Goal: Information Seeking & Learning: Find specific fact

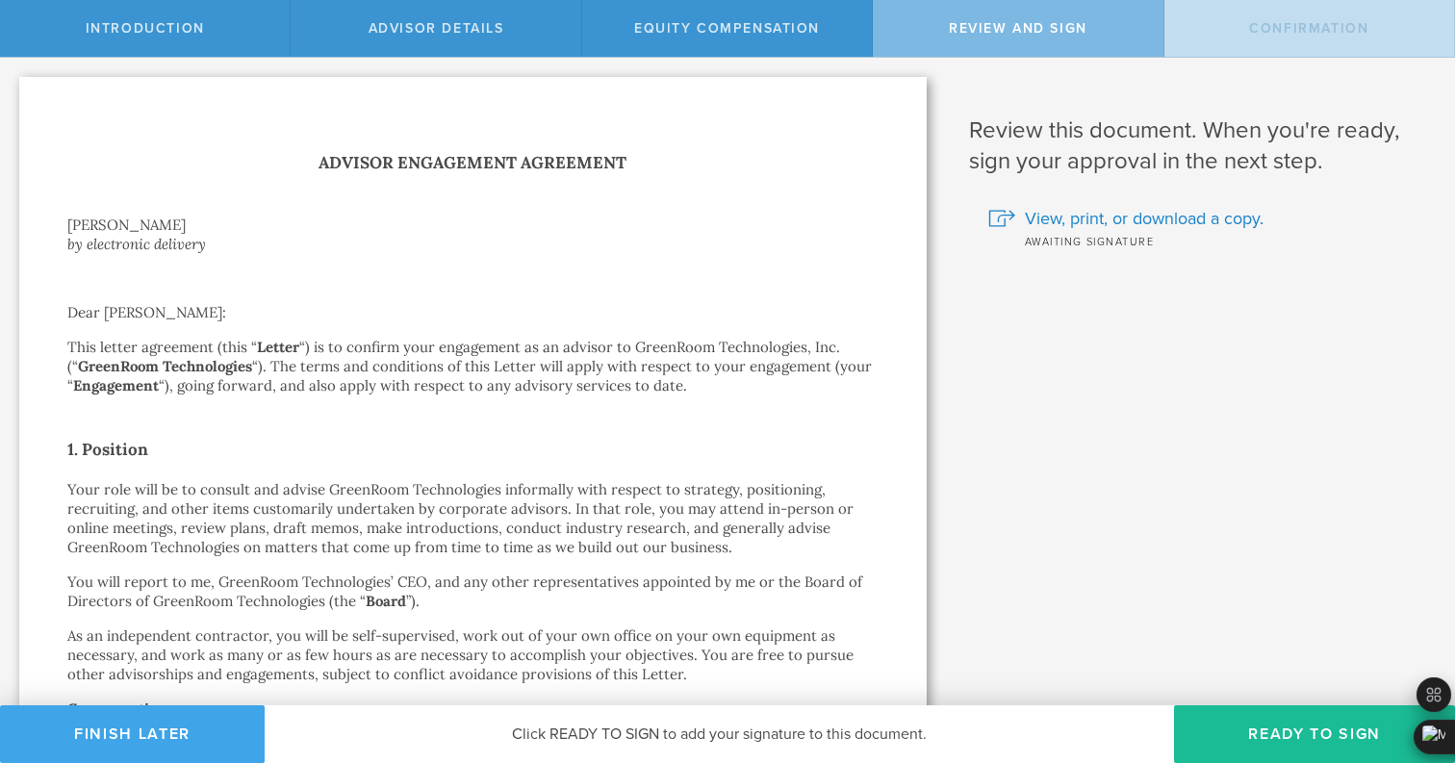
click at [154, 736] on button "Finish Later" at bounding box center [132, 734] width 265 height 58
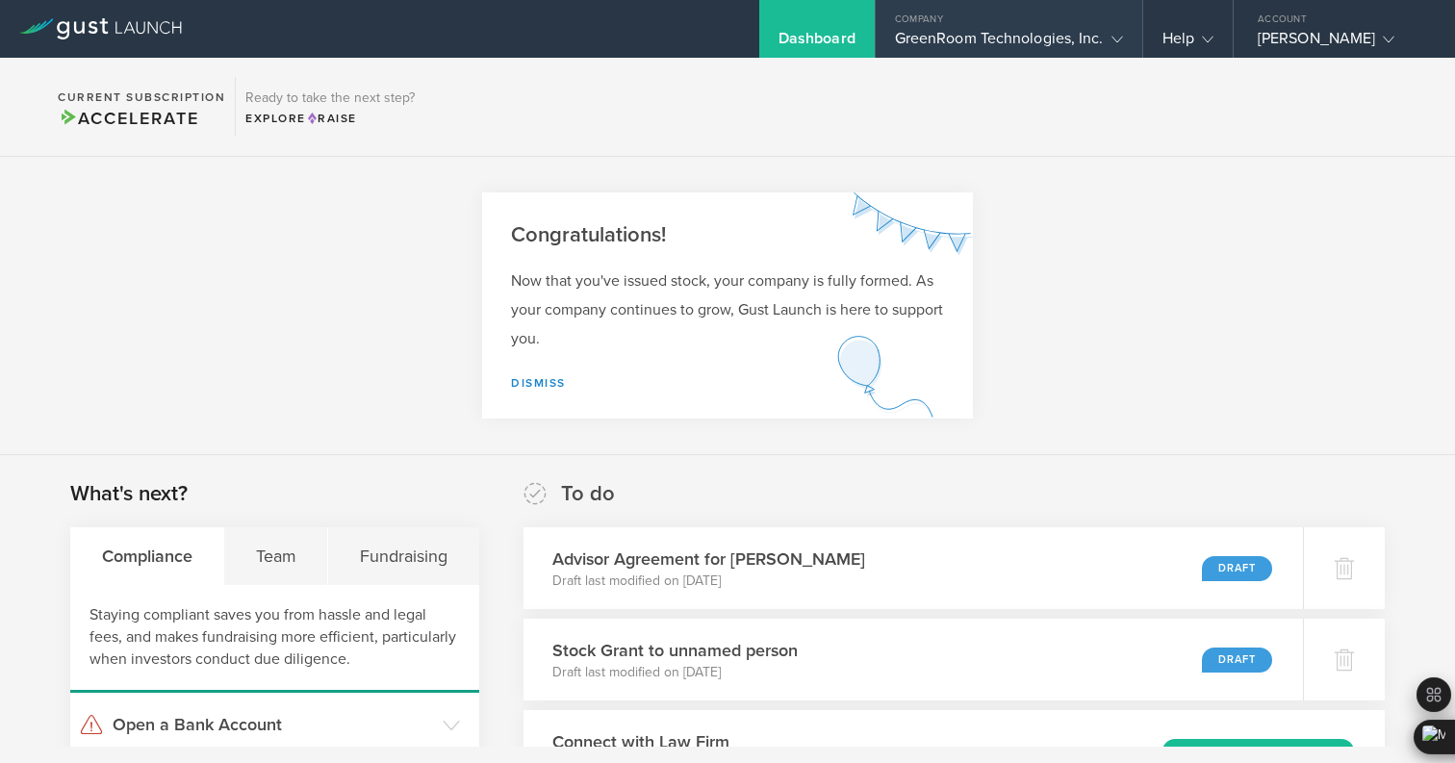
click at [1103, 44] on gust-icon at bounding box center [1112, 38] width 19 height 19
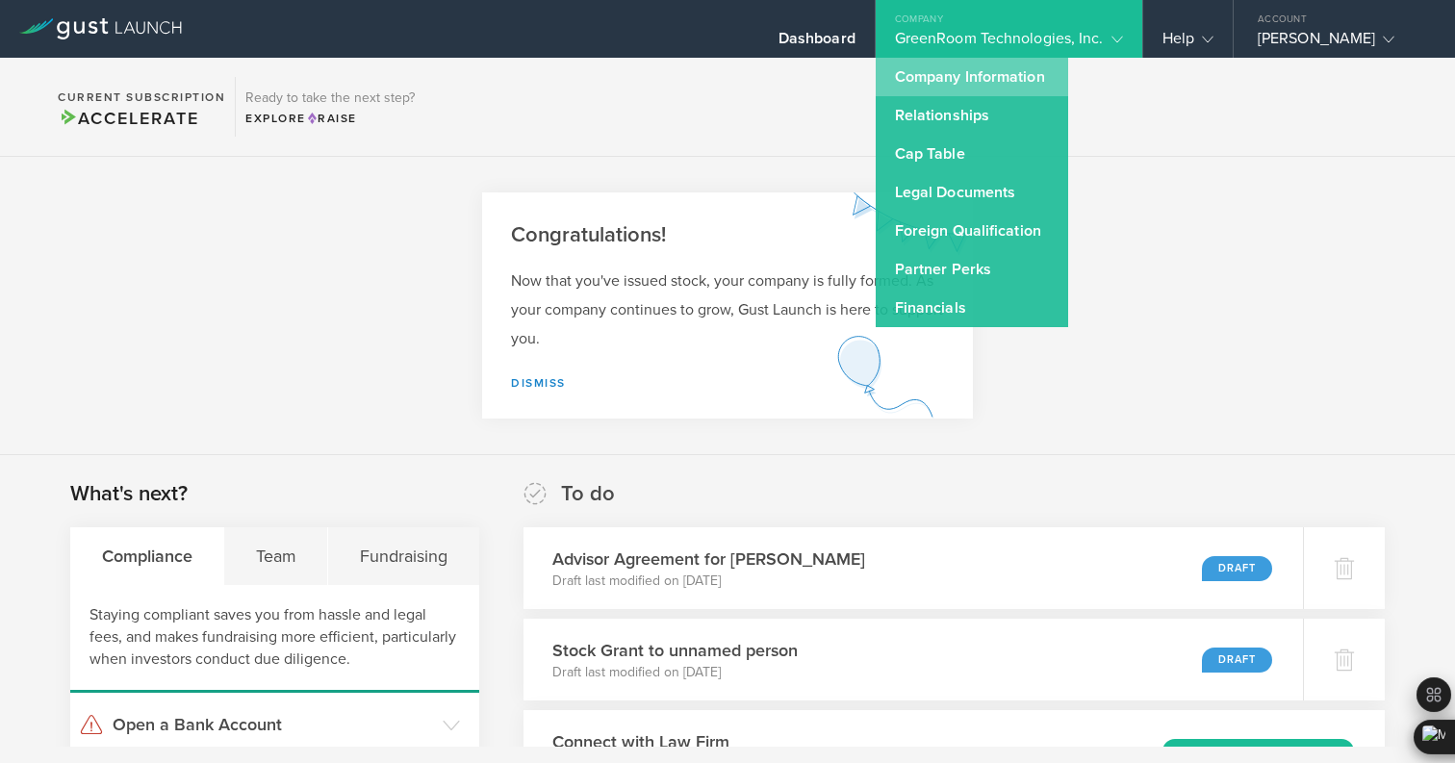
click at [941, 83] on link "Company Information" at bounding box center [971, 77] width 192 height 38
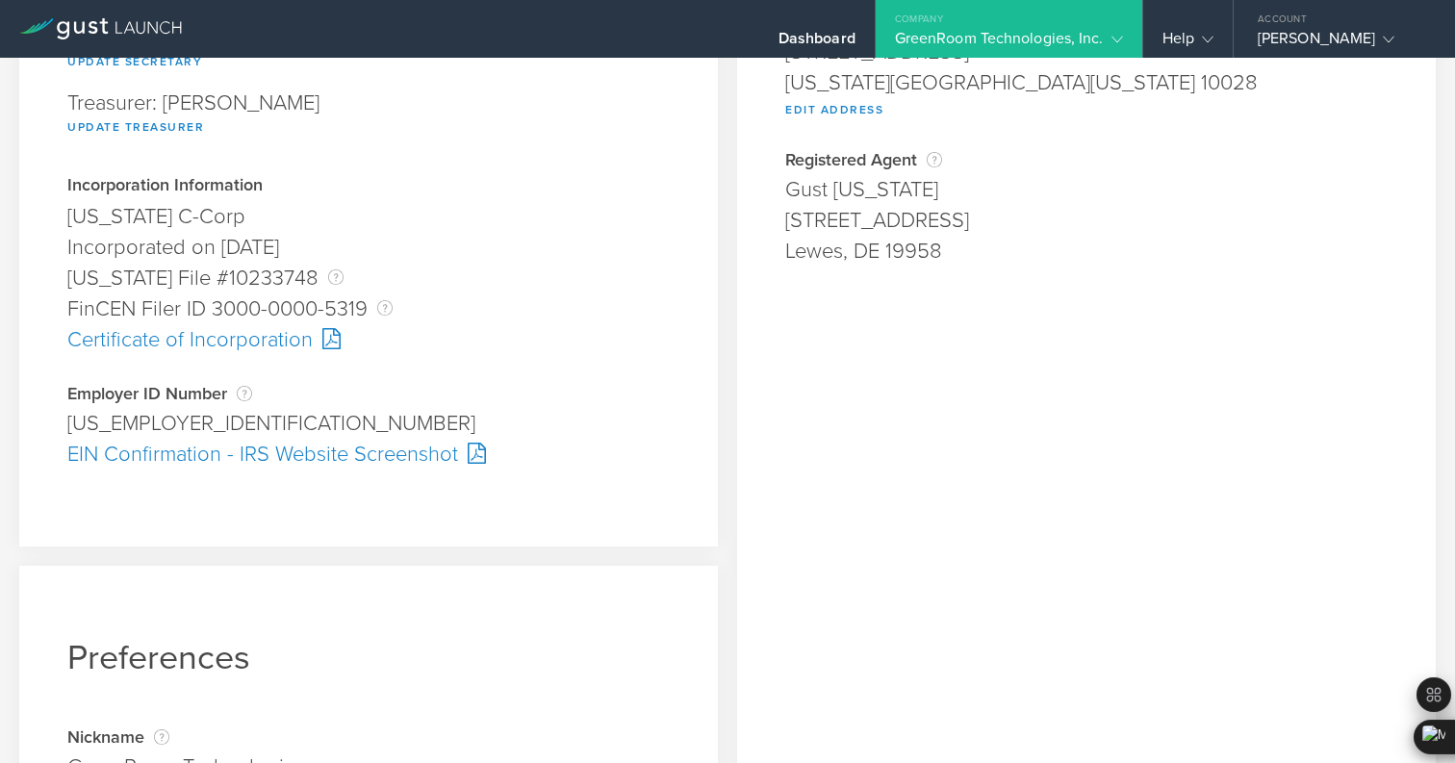
scroll to position [444, 0]
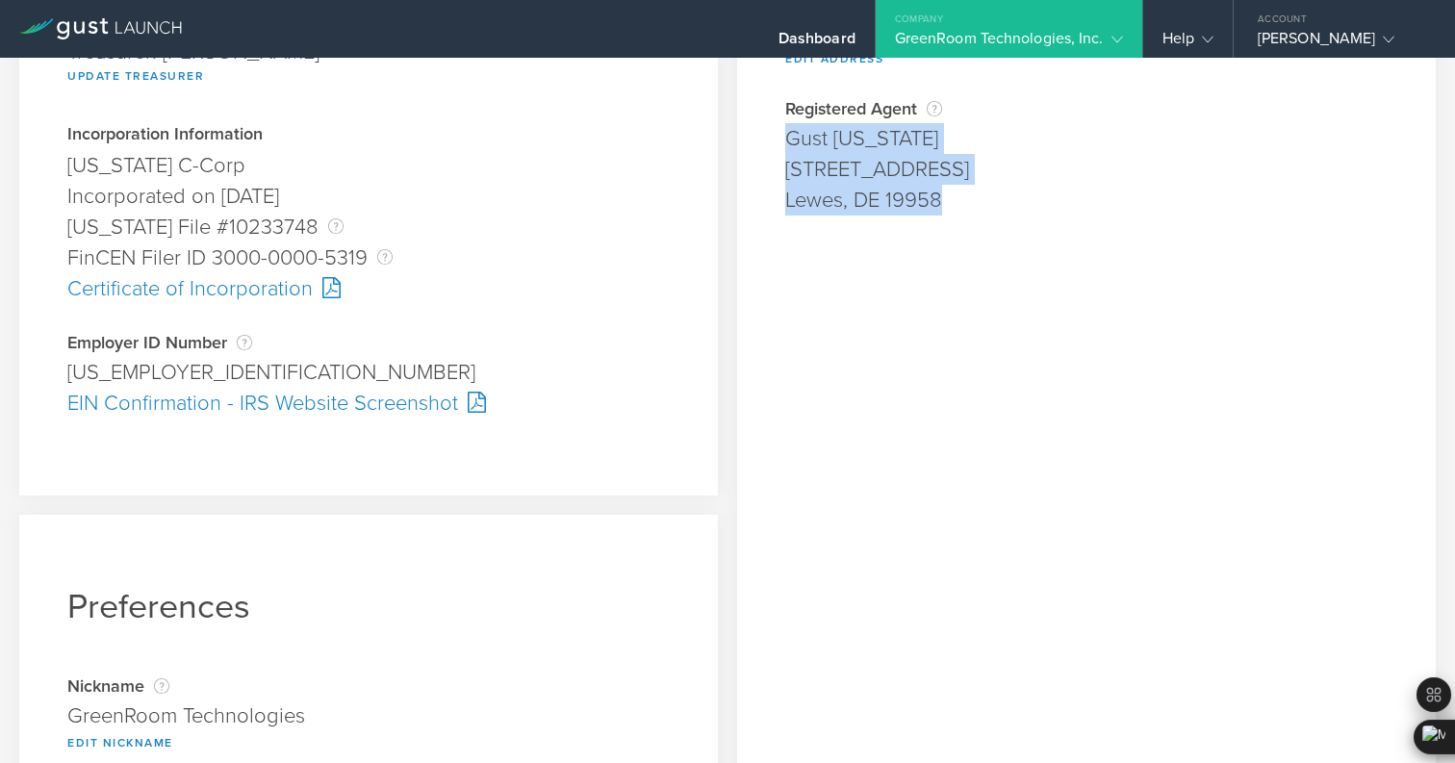
drag, startPoint x: 786, startPoint y: 139, endPoint x: 979, endPoint y: 206, distance: 204.4
click at [979, 206] on div "Registered Agent Your registered agent is an entity formed in Delaware that is …" at bounding box center [1086, 157] width 602 height 116
copy div "Gust Delaware 16192 Coastal Highway Lewes, DE 19958"
